Goal: Task Accomplishment & Management: Manage account settings

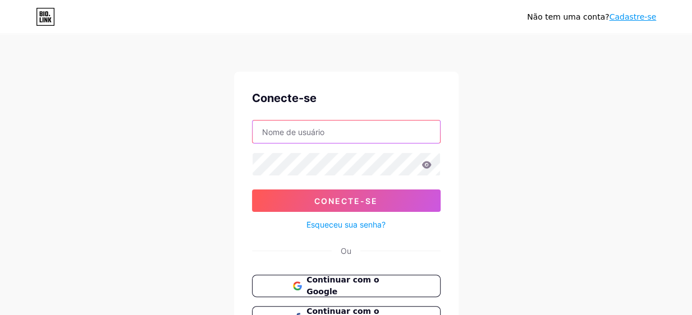
type input "daniella@usinacultural.art.br"
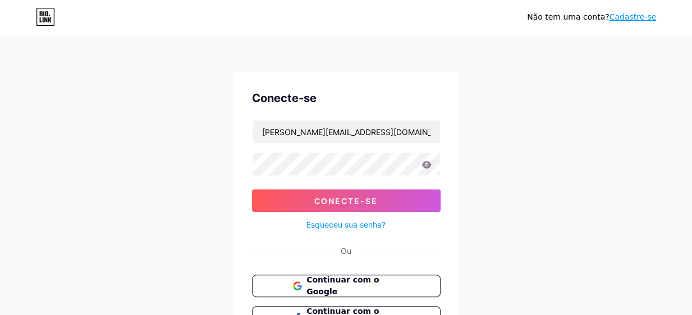
click at [424, 163] on icon at bounding box center [426, 164] width 10 height 7
click at [427, 164] on icon at bounding box center [426, 164] width 10 height 7
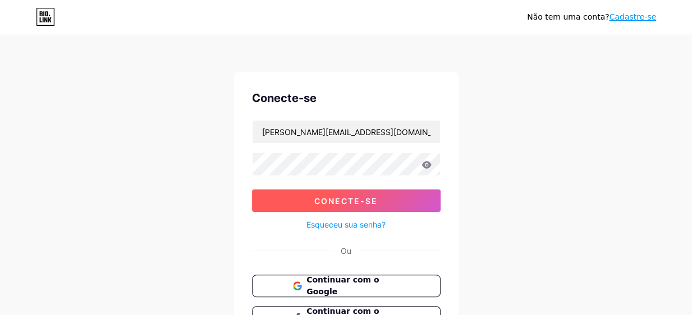
click at [331, 200] on font "Conecte-se" at bounding box center [345, 201] width 63 height 10
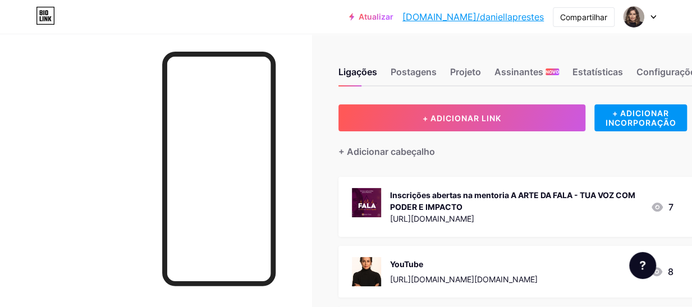
click at [470, 200] on div "Inscrições abertas na mentoria A ARTE DA FALA - TUA VOZ COM PODER E IMPACTO" at bounding box center [515, 201] width 251 height 24
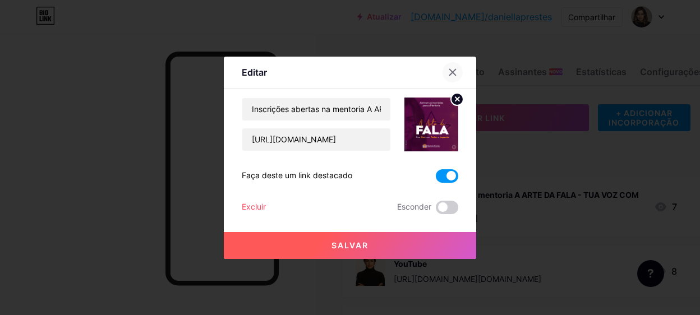
click at [450, 70] on icon at bounding box center [453, 72] width 6 height 6
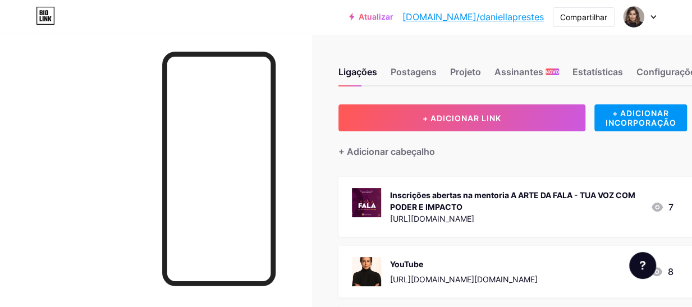
click at [510, 203] on div "Inscrições abertas na mentoria A ARTE DA FALA - TUA VOZ COM PODER E IMPACTO" at bounding box center [515, 201] width 251 height 24
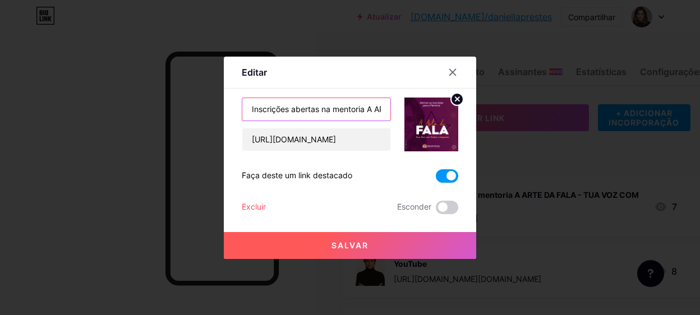
drag, startPoint x: 317, startPoint y: 108, endPoint x: 242, endPoint y: 111, distance: 75.2
click at [242, 111] on input "Inscrições abertas na mentoria A ARTE DA FALA - TUA VOZ COM PODER E IMPACTO" at bounding box center [316, 109] width 148 height 22
type input "Lista de Espera na mentoria A ARTE DA FALA - TUA VOZ COM PODER E IMPACTO"
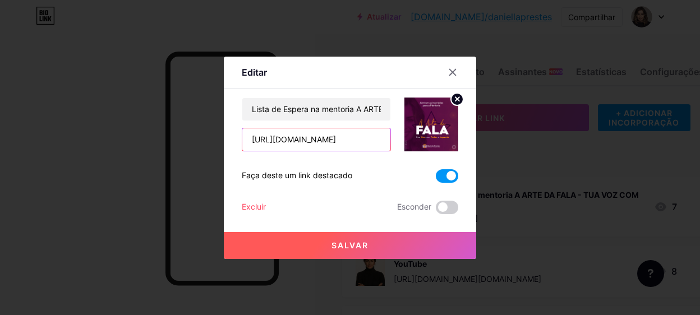
click at [290, 142] on input "[URL][DOMAIN_NAME]" at bounding box center [316, 140] width 148 height 22
drag, startPoint x: 244, startPoint y: 137, endPoint x: 418, endPoint y: 143, distance: 174.1
click at [418, 143] on div "Lista de Espera na mentoria A ARTE DA FALA - TUA VOZ COM PODER E IMPACTO https:…" at bounding box center [350, 125] width 217 height 54
paste input "daniellaprestes.com.br/espera-adf"
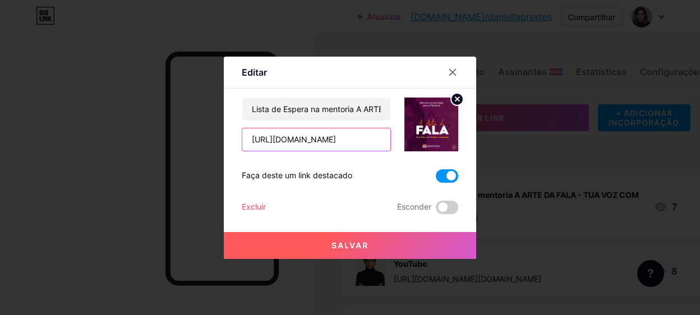
scroll to position [0, 25]
type input "https://daniellaprestes.com.br/espera-adf"
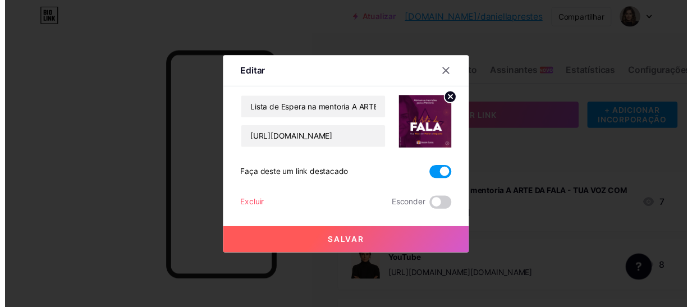
scroll to position [0, 0]
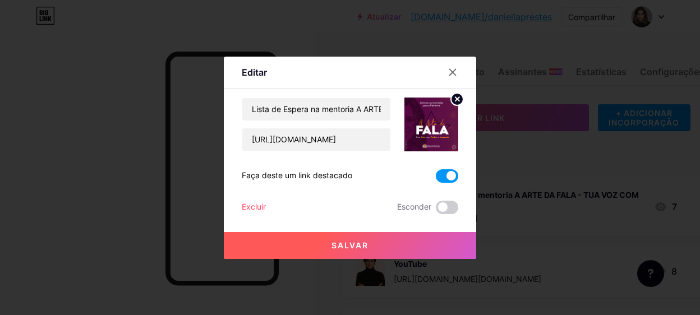
click at [337, 250] on font "Salvar" at bounding box center [350, 246] width 37 height 10
